Goal: Transaction & Acquisition: Purchase product/service

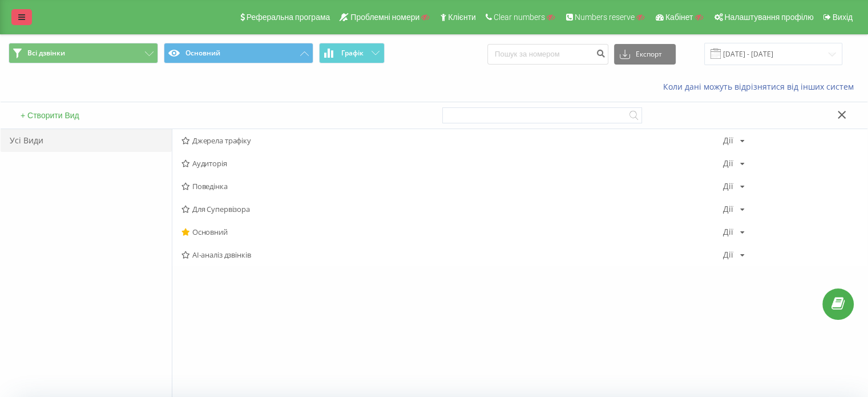
click at [24, 13] on icon at bounding box center [21, 17] width 7 height 8
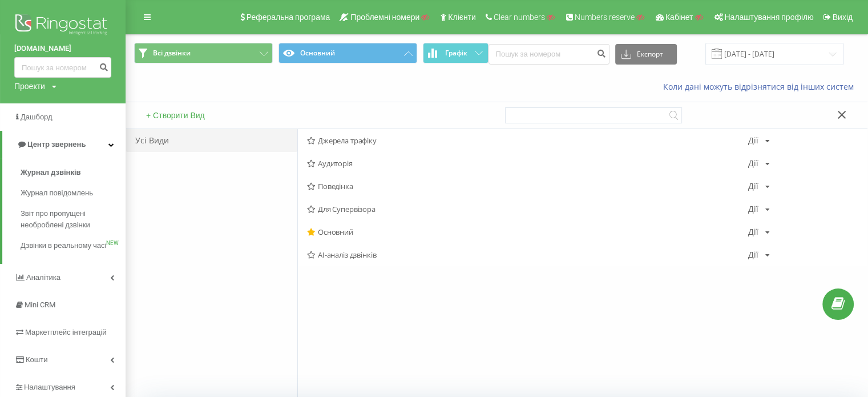
click at [47, 84] on div "Проекти Пошук" at bounding box center [35, 85] width 42 height 11
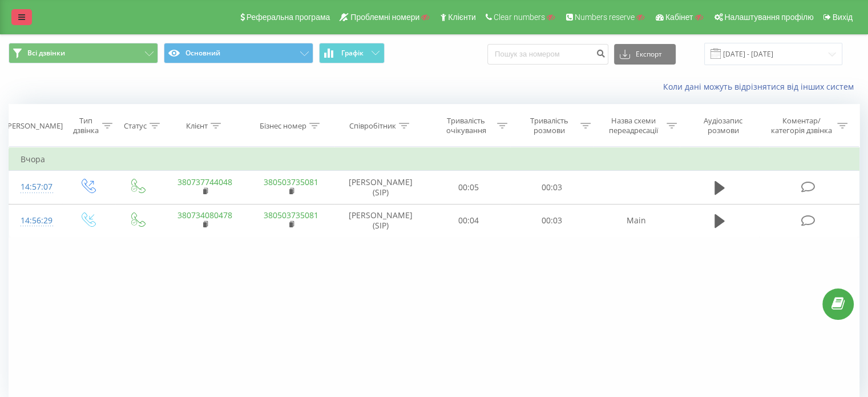
click at [17, 20] on link at bounding box center [21, 17] width 21 height 16
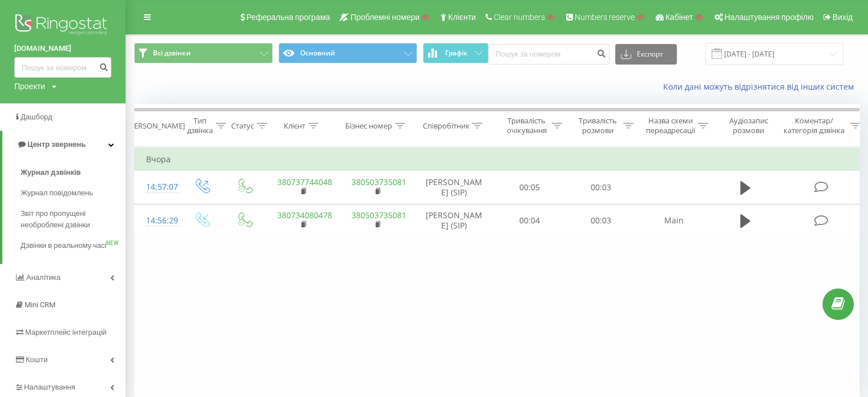
click at [39, 84] on div "Проекти" at bounding box center [29, 85] width 31 height 11
click at [47, 103] on input "text" at bounding box center [46, 103] width 57 height 17
paste input "[DOMAIN_NAME]"
type input "merey-mebel.kz"
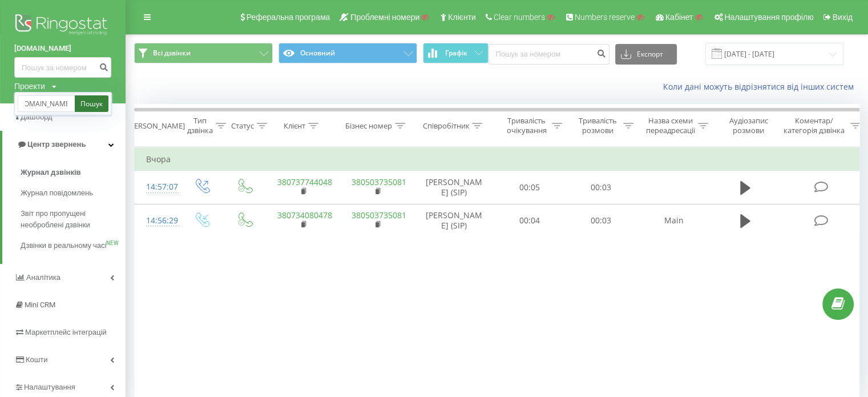
click at [91, 101] on link "Пошук" at bounding box center [92, 103] width 34 height 17
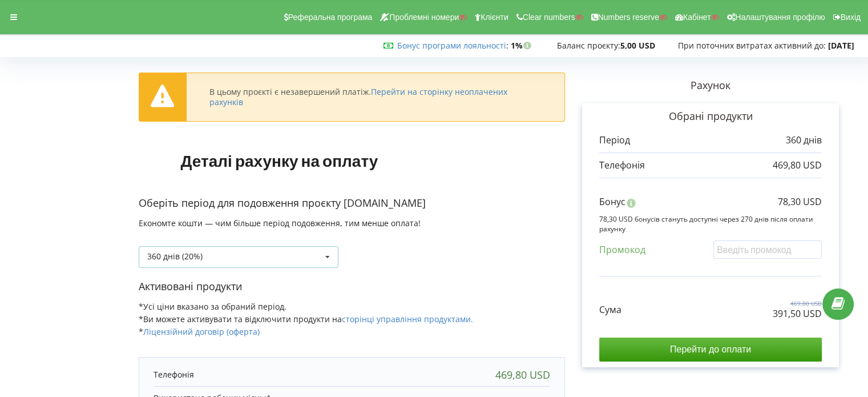
click at [290, 256] on div "360 днів (20%) Поповнити баланс без подовження" at bounding box center [239, 257] width 200 height 22
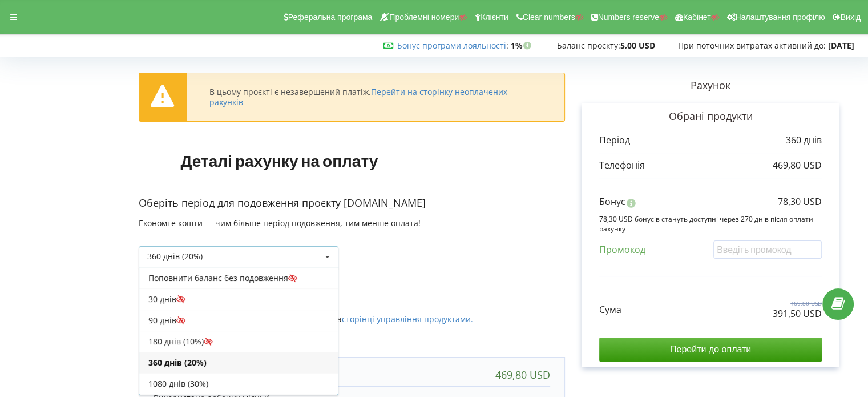
scroll to position [19, 0]
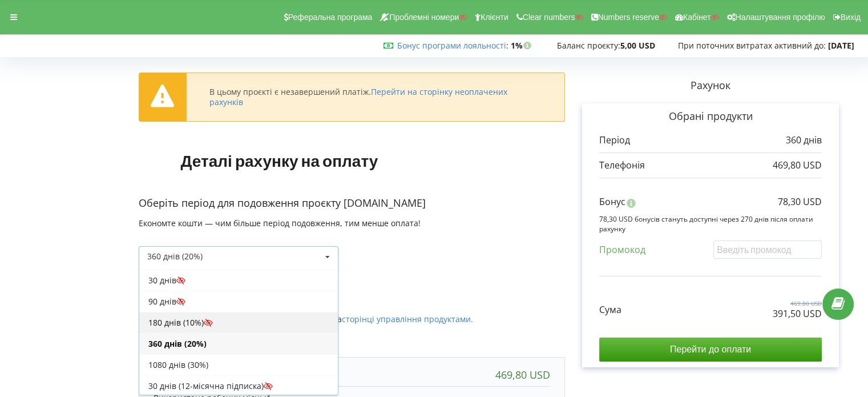
click at [181, 315] on div "180 днів (10%)" at bounding box center [238, 321] width 199 height 21
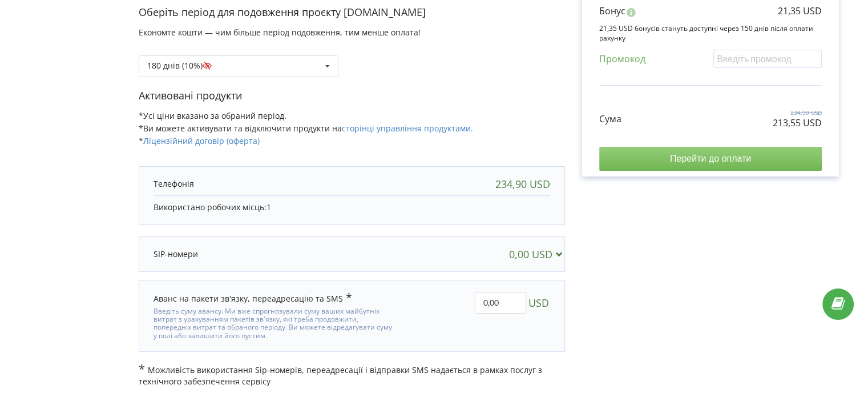
scroll to position [191, 0]
click at [698, 156] on input "Перейти до оплати" at bounding box center [710, 158] width 222 height 24
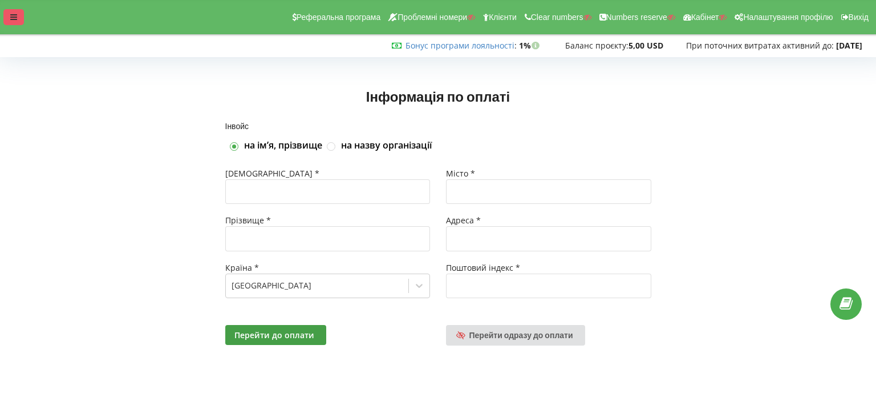
click at [13, 18] on icon at bounding box center [13, 17] width 7 height 8
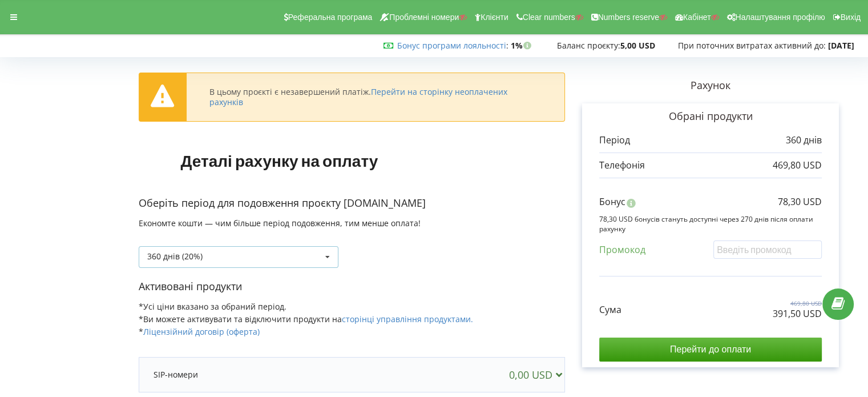
click at [272, 260] on div "360 днів (20%) Поповнити баланс без подовження" at bounding box center [239, 257] width 200 height 22
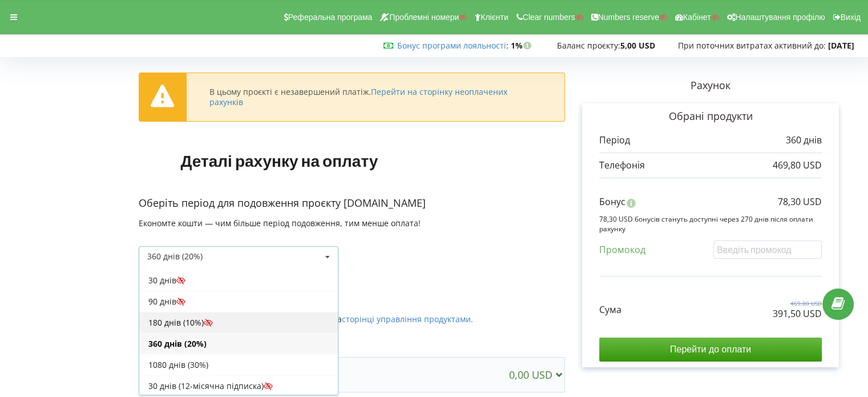
click at [183, 317] on div "180 днів (10%)" at bounding box center [238, 321] width 199 height 21
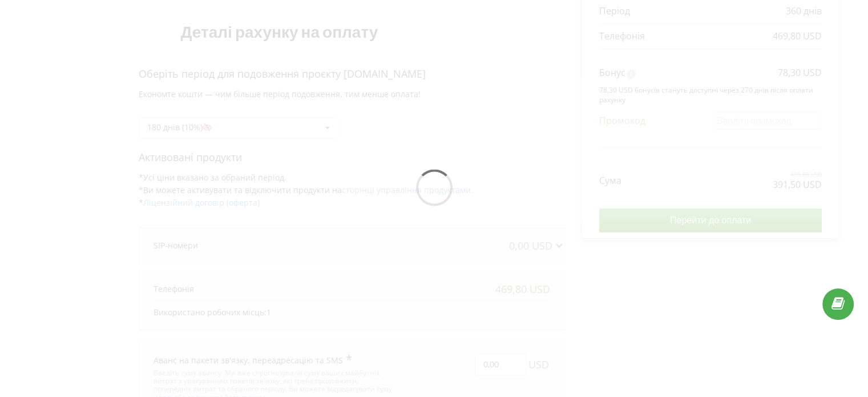
scroll to position [171, 0]
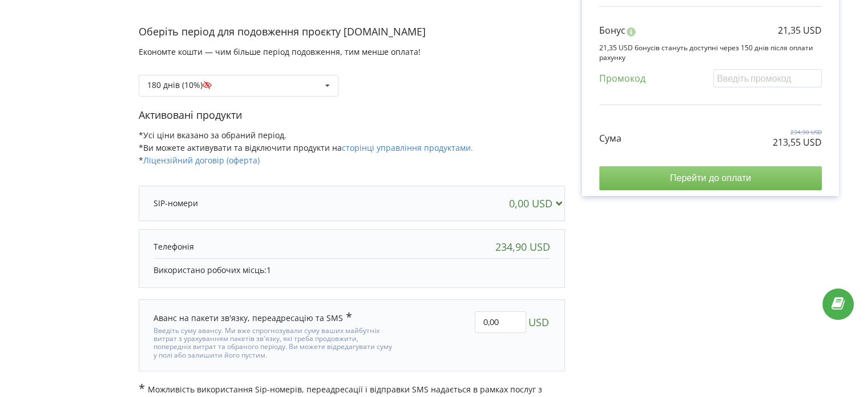
click at [742, 180] on input "Перейти до оплати" at bounding box center [710, 178] width 222 height 24
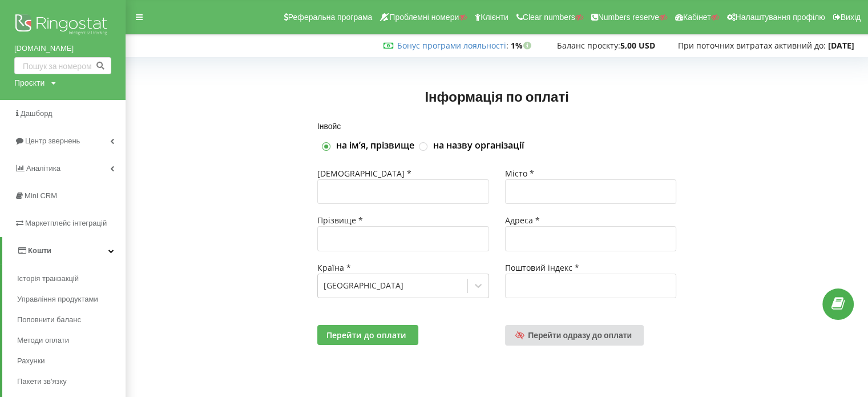
click at [342, 339] on span "Перейти до оплати" at bounding box center [366, 334] width 80 height 11
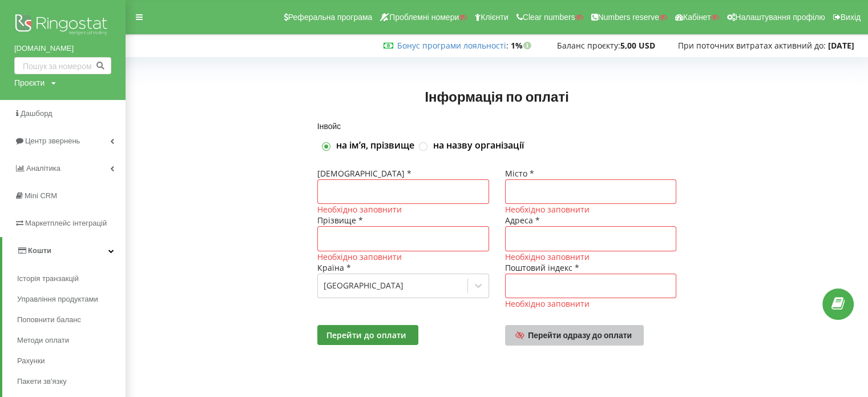
click at [592, 341] on link "Перейти одразу до оплати" at bounding box center [574, 335] width 139 height 21
